Goal: Book appointment/travel/reservation

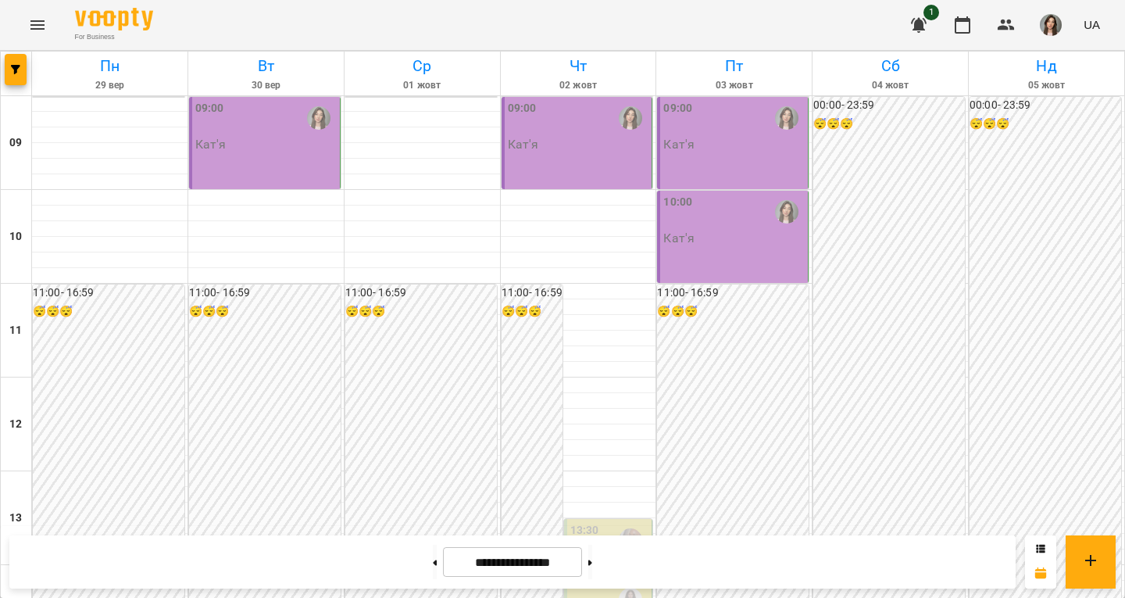
click at [236, 160] on div "09:00 Кат'я" at bounding box center [265, 143] width 152 height 92
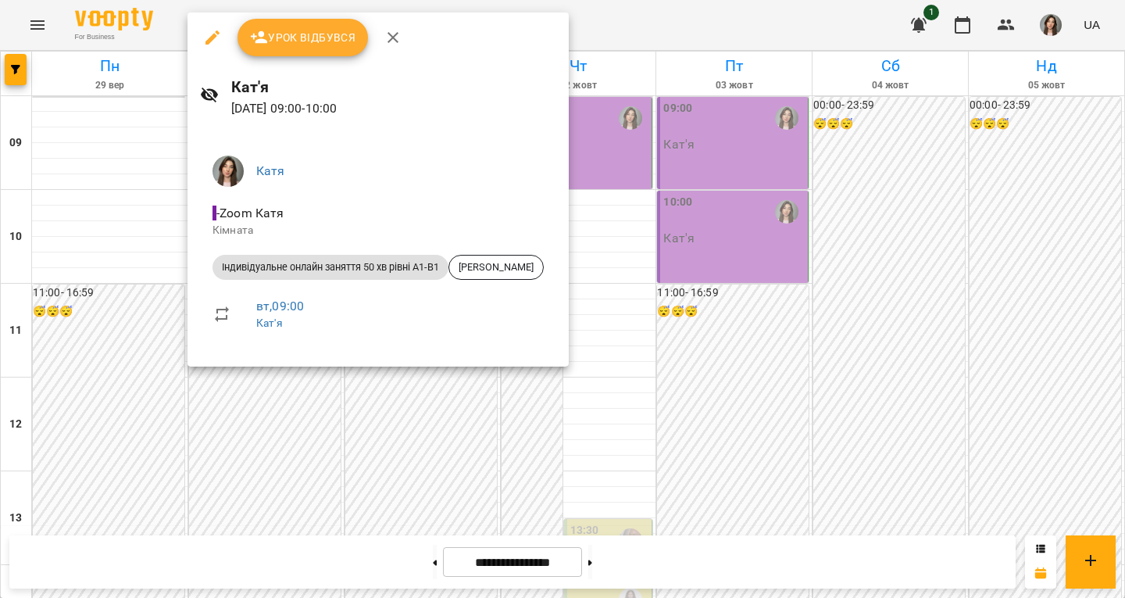
click at [395, 29] on icon "button" at bounding box center [393, 37] width 19 height 19
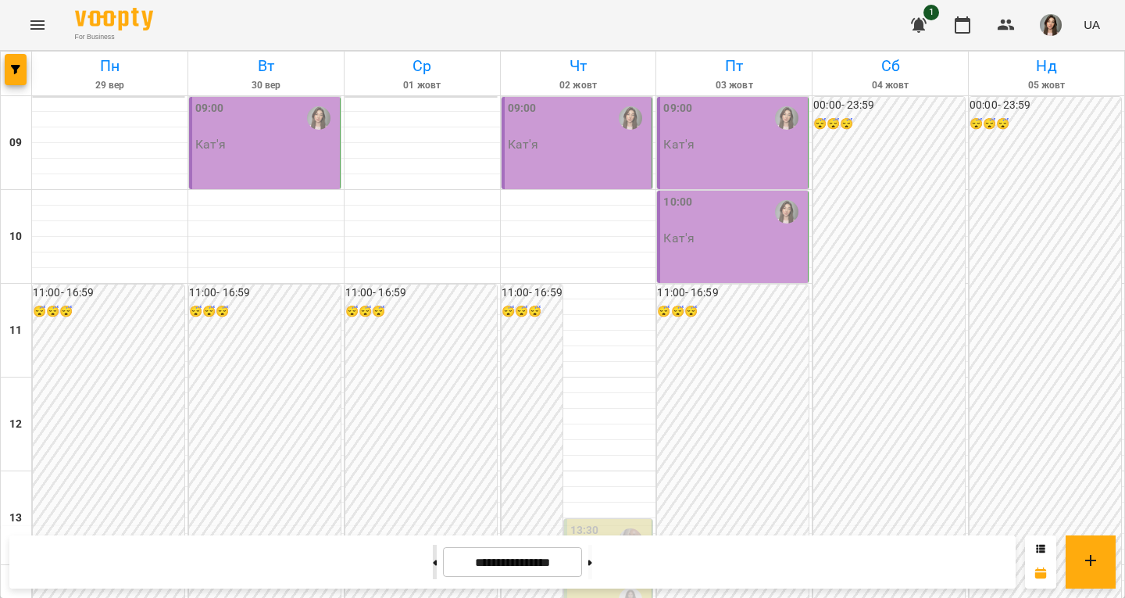
click at [433, 566] on button at bounding box center [435, 562] width 4 height 34
click at [433, 556] on button at bounding box center [435, 562] width 4 height 34
type input "**********"
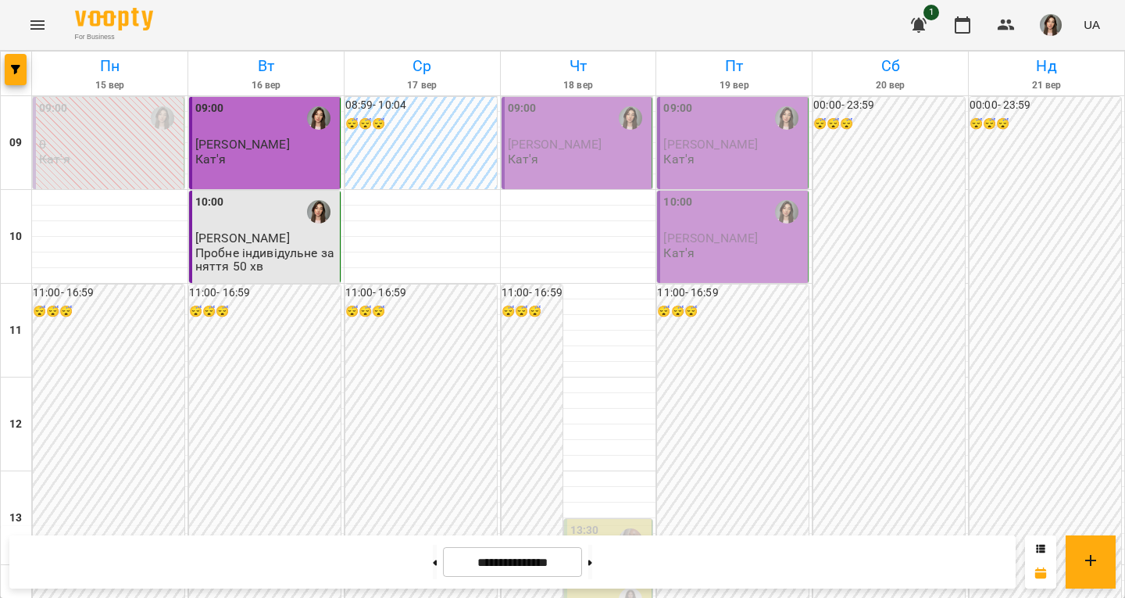
scroll to position [625, 0]
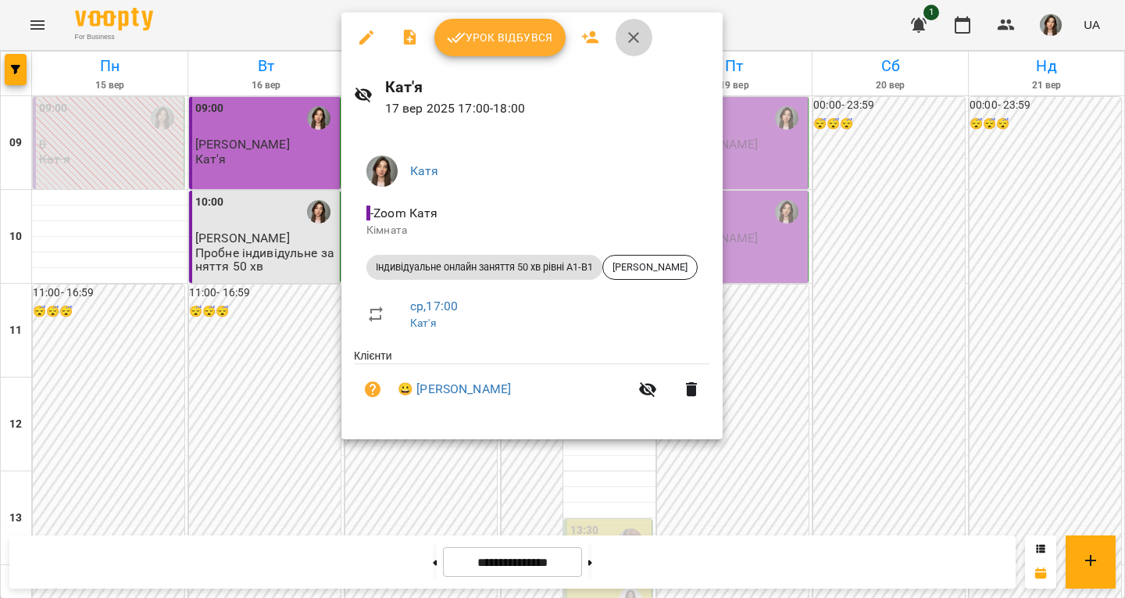
click at [624, 34] on icon "button" at bounding box center [633, 37] width 19 height 19
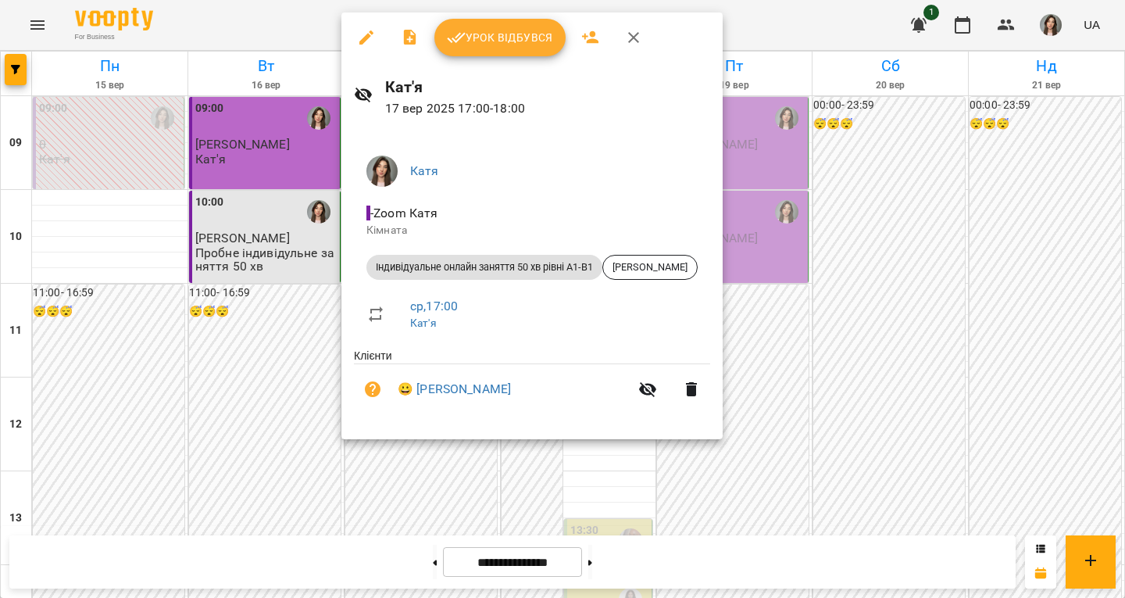
click at [633, 33] on icon "button" at bounding box center [633, 37] width 19 height 19
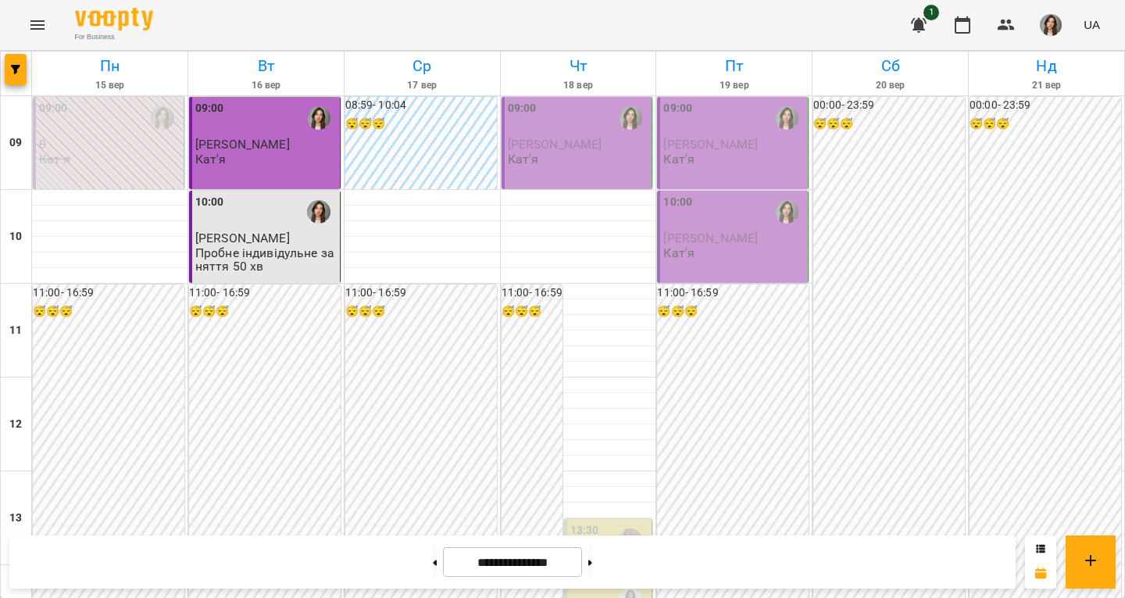
scroll to position [0, 0]
click at [593, 148] on p "[PERSON_NAME]" at bounding box center [578, 144] width 141 height 13
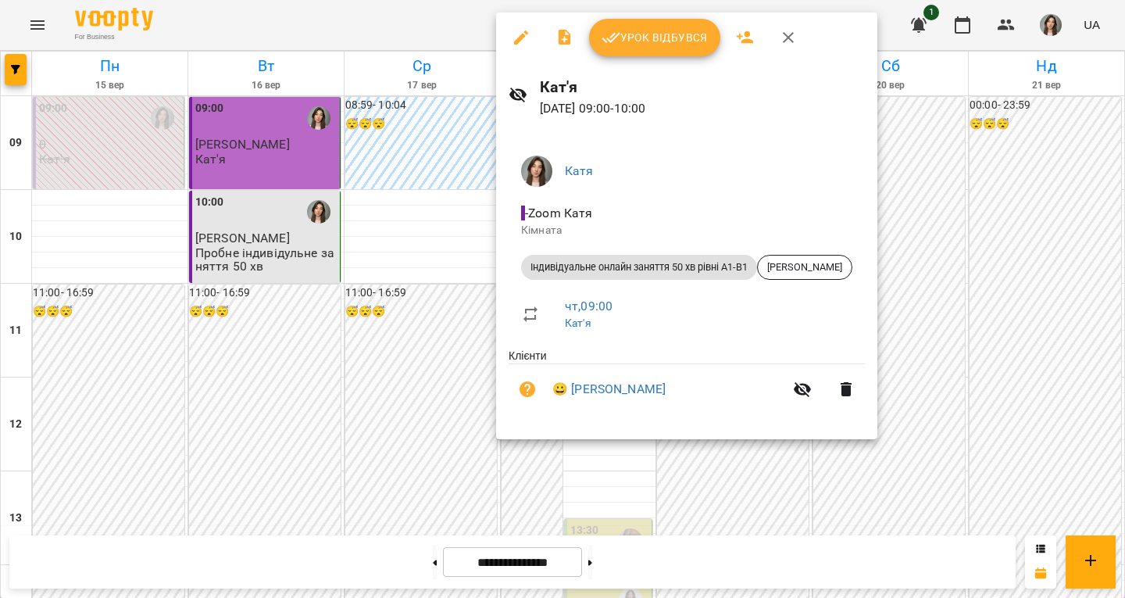
click at [787, 27] on button "button" at bounding box center [789, 38] width 38 height 38
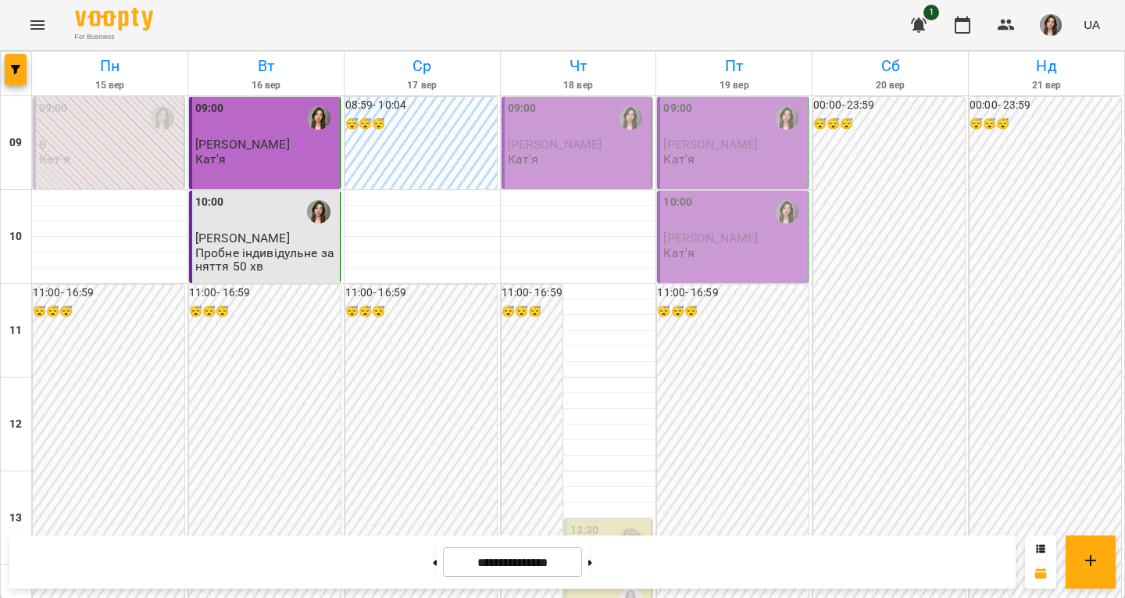
click at [559, 183] on div "09:00 [PERSON_NAME] Кат'я" at bounding box center [578, 143] width 152 height 92
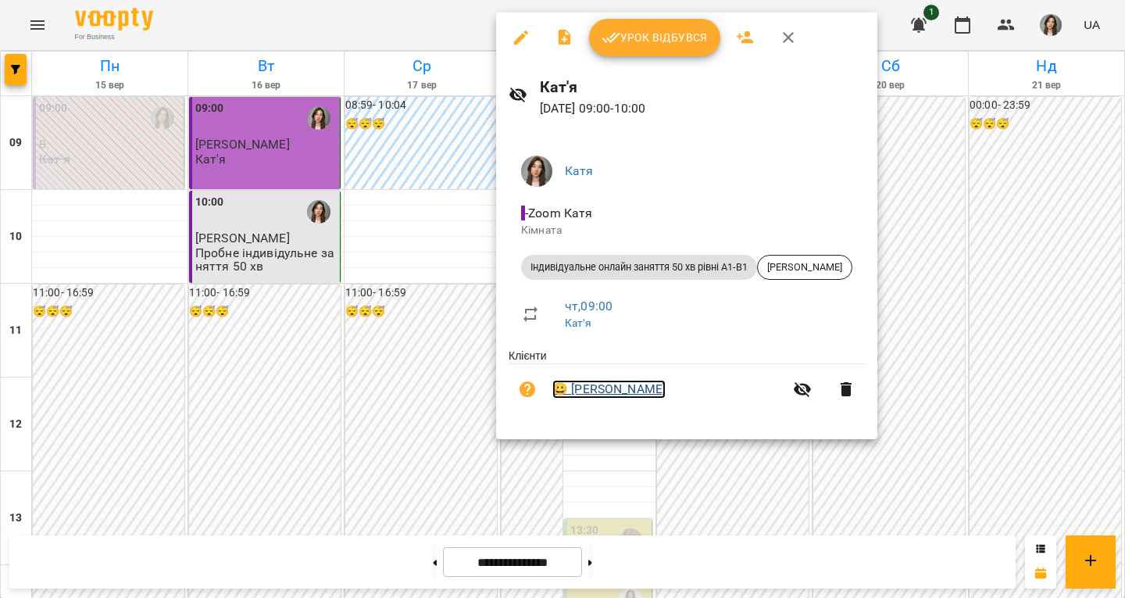
click at [574, 391] on link "😀 [PERSON_NAME]" at bounding box center [608, 389] width 113 height 19
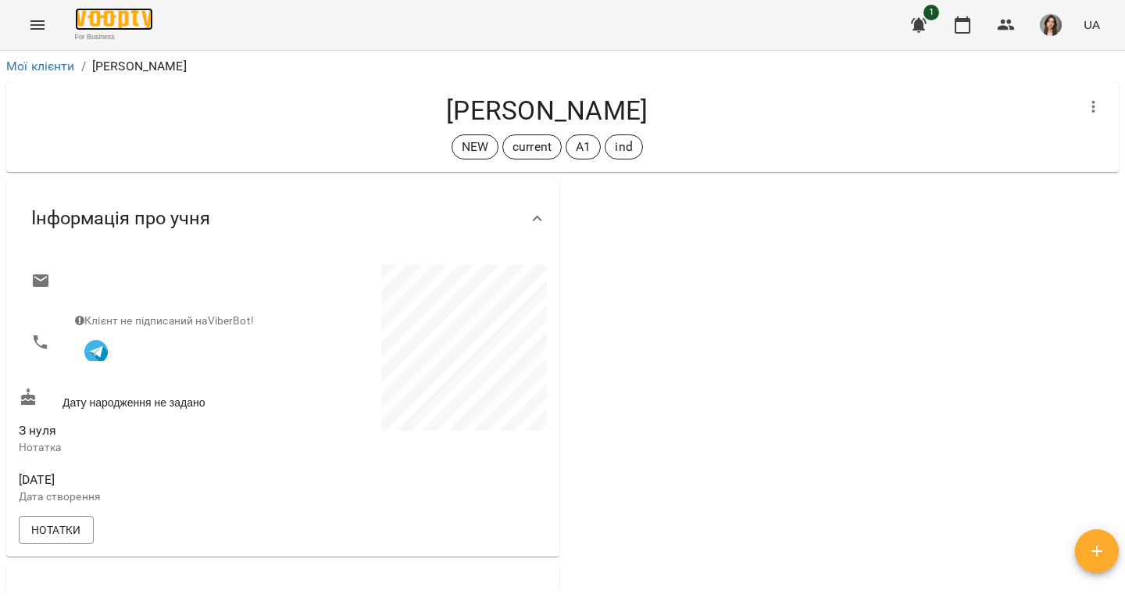
click at [115, 24] on img at bounding box center [114, 19] width 78 height 23
